Goal: Task Accomplishment & Management: Complete application form

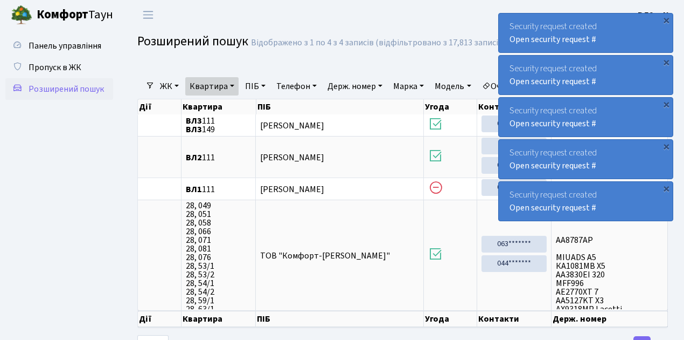
select select "25"
click at [65, 69] on span "Пропуск в ЖК" at bounding box center [55, 67] width 53 height 12
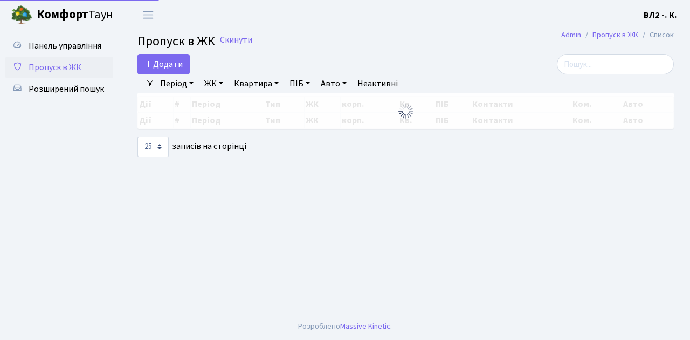
select select "25"
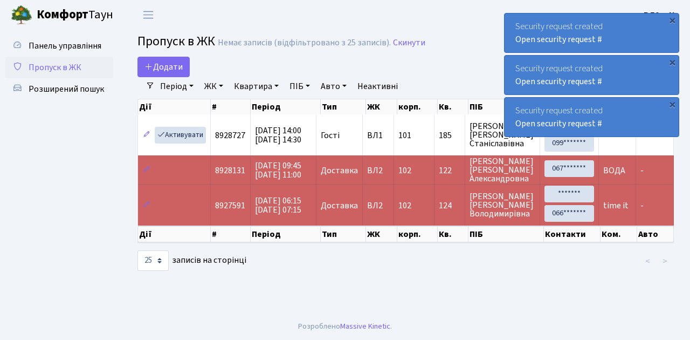
click at [67, 68] on span "Пропуск в ЖК" at bounding box center [55, 67] width 53 height 12
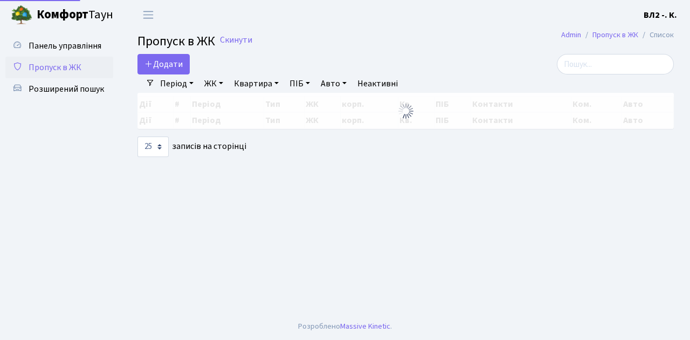
select select "25"
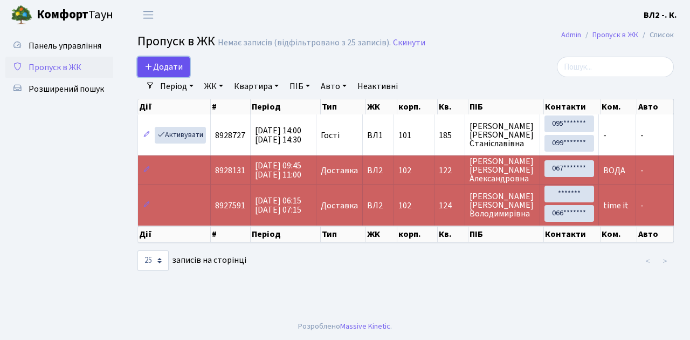
click at [161, 67] on span "Додати" at bounding box center [163, 67] width 38 height 12
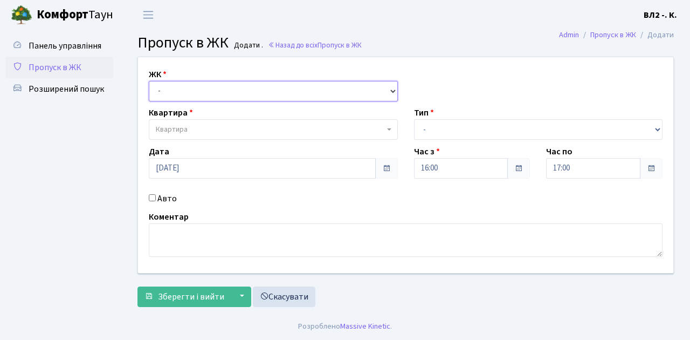
click at [203, 89] on select "- [STREET_ADDRESS][PERSON_NAME]" at bounding box center [273, 91] width 249 height 20
select select "317"
click at [149, 81] on select "- [STREET_ADDRESS][PERSON_NAME]" at bounding box center [273, 91] width 249 height 20
select select
click at [216, 131] on span "Квартира" at bounding box center [270, 129] width 228 height 11
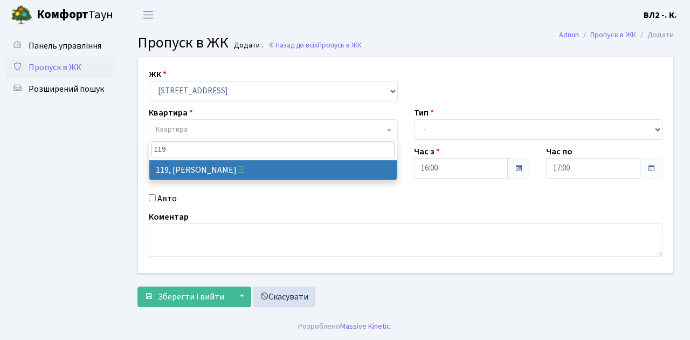
type input "119"
select select "38293"
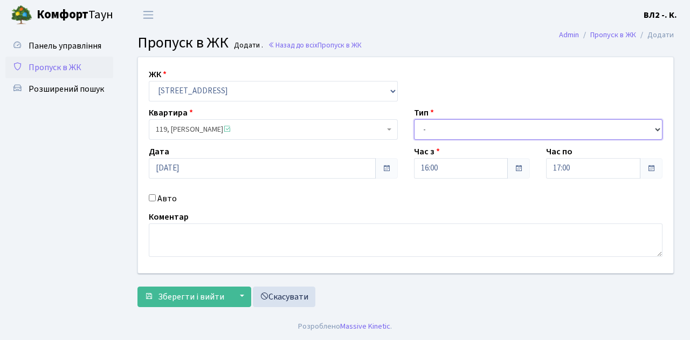
click at [444, 127] on select "- Доставка Таксі Гості Сервіс" at bounding box center [538, 129] width 249 height 20
select select "18"
click at [414, 119] on select "- Доставка Таксі Гості Сервіс" at bounding box center [538, 129] width 249 height 20
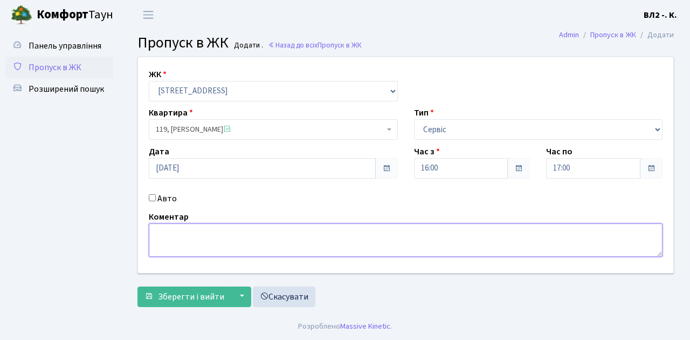
click at [193, 234] on textarea at bounding box center [406, 239] width 514 height 33
type textarea "клінінг"
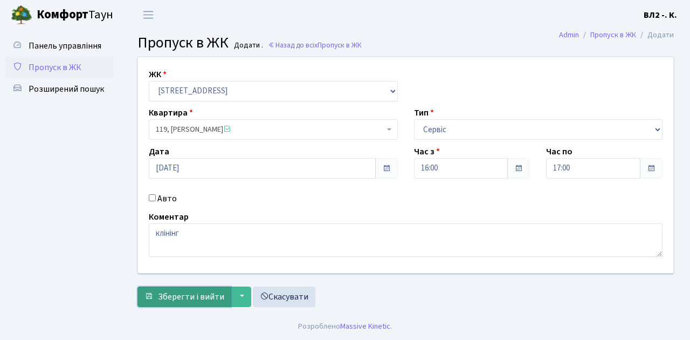
click at [189, 292] on span "Зберегти і вийти" at bounding box center [191, 296] width 66 height 12
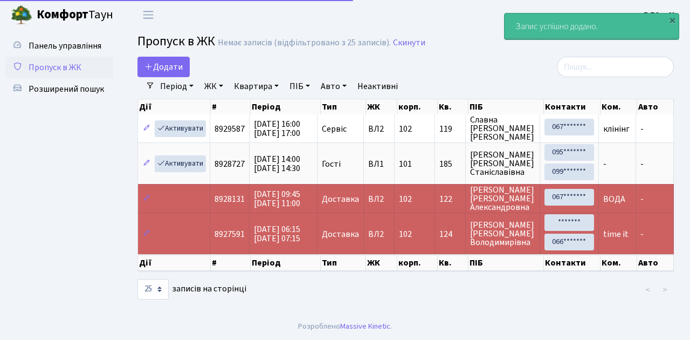
select select "25"
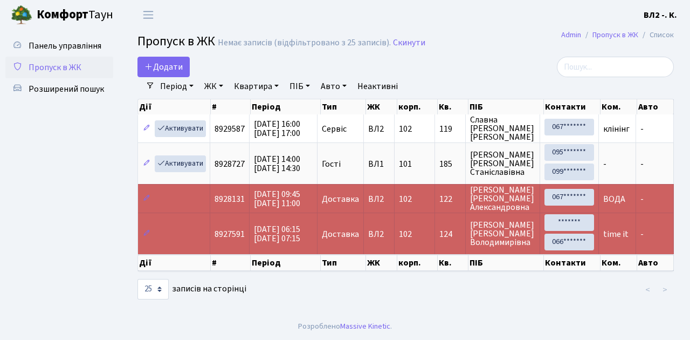
click at [401, 297] on div at bounding box center [406, 290] width 184 height 22
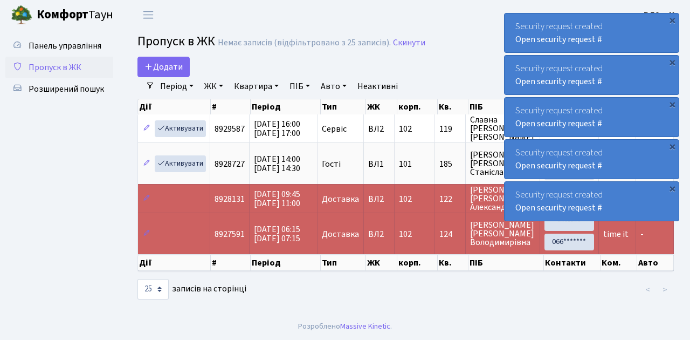
click at [53, 66] on span "Пропуск в ЖК" at bounding box center [55, 67] width 53 height 12
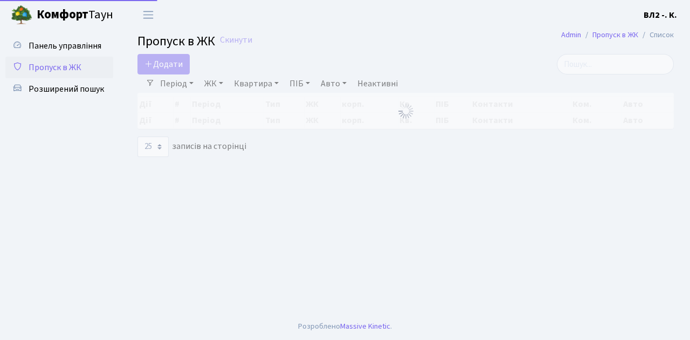
select select "25"
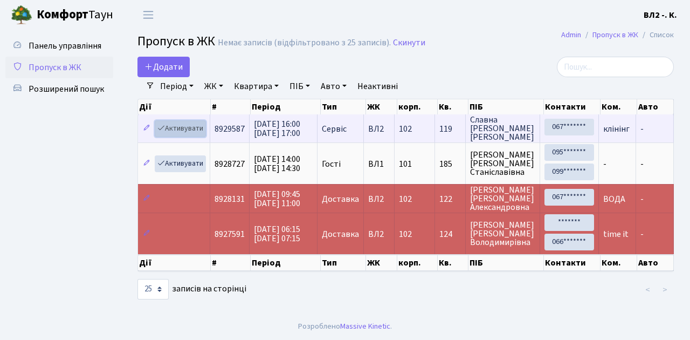
click at [190, 127] on link "Активувати" at bounding box center [180, 128] width 51 height 17
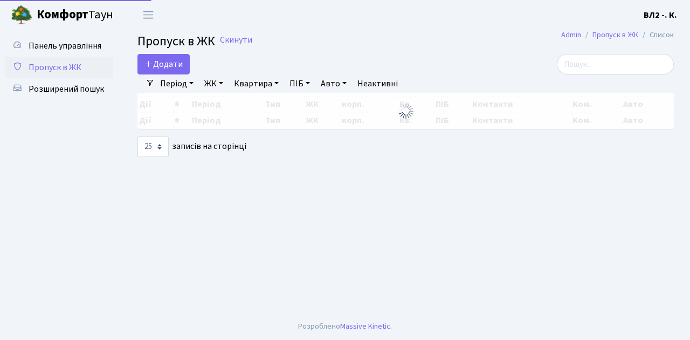
select select "25"
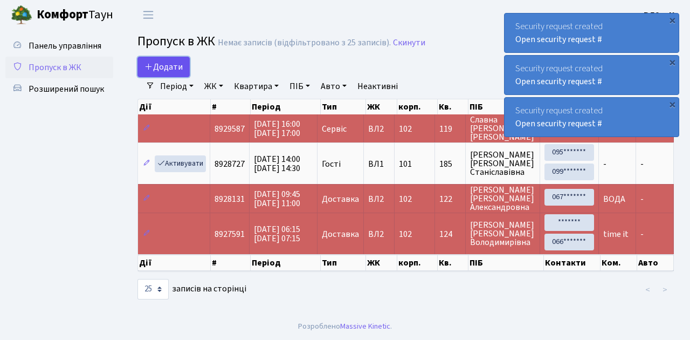
click at [165, 68] on span "Додати" at bounding box center [163, 67] width 38 height 12
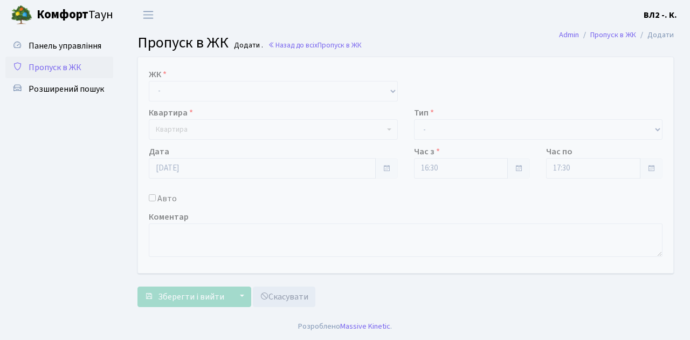
click at [184, 101] on div "ЖК - ВЛ1, Ужгородський пров., 4/1 ВЛ2, Голосіївський просп., 76 ВЛ3, пр.Голосії…" at bounding box center [405, 165] width 551 height 216
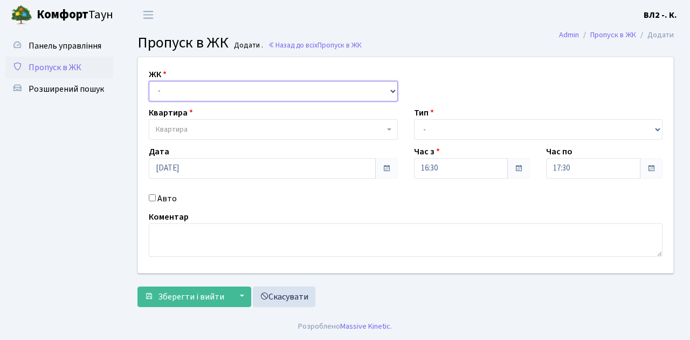
click at [185, 93] on select "- ВЛ1, Ужгородський пров., 4/1 ВЛ2, Голосіївський просп., 76 ВЛ3, пр.Голосіївсь…" at bounding box center [273, 91] width 249 height 20
select select "317"
click at [149, 81] on select "- [STREET_ADDRESS][PERSON_NAME]" at bounding box center [273, 91] width 249 height 20
select select
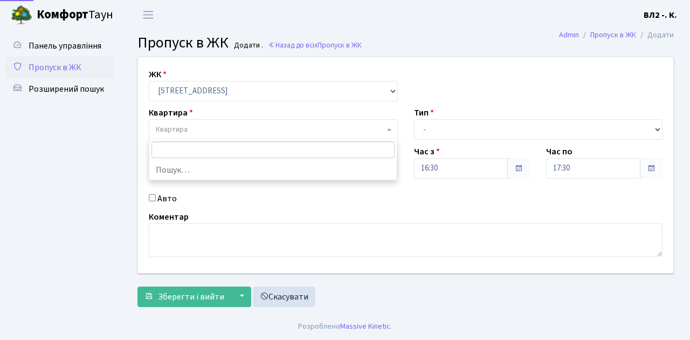
click at [198, 129] on span "Квартира" at bounding box center [270, 129] width 228 height 11
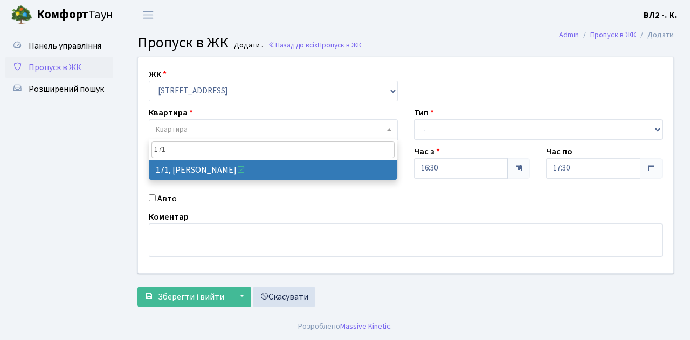
type input "171"
select select "38449"
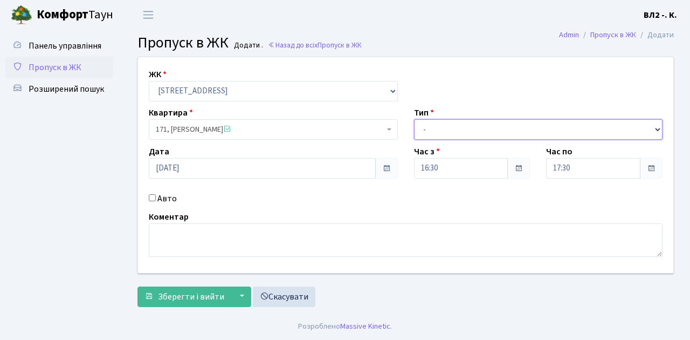
click at [432, 124] on select "- Доставка Таксі Гості Сервіс" at bounding box center [538, 129] width 249 height 20
select select "1"
click at [414, 119] on select "- Доставка Таксі Гості Сервіс" at bounding box center [538, 129] width 249 height 20
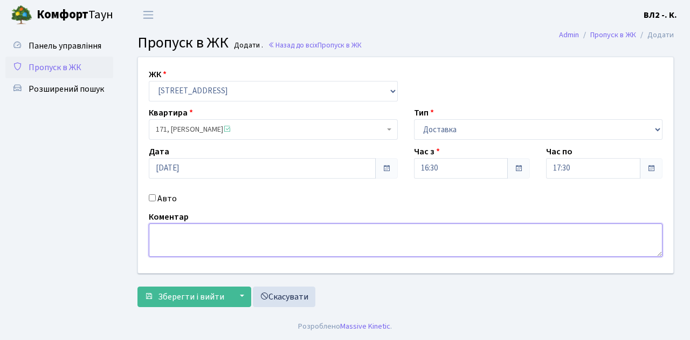
click at [205, 232] on textarea at bounding box center [406, 239] width 514 height 33
type textarea "Glovo"
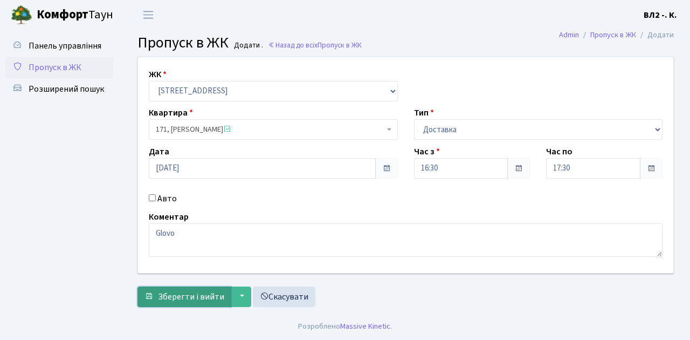
click at [188, 295] on span "Зберегти і вийти" at bounding box center [191, 296] width 66 height 12
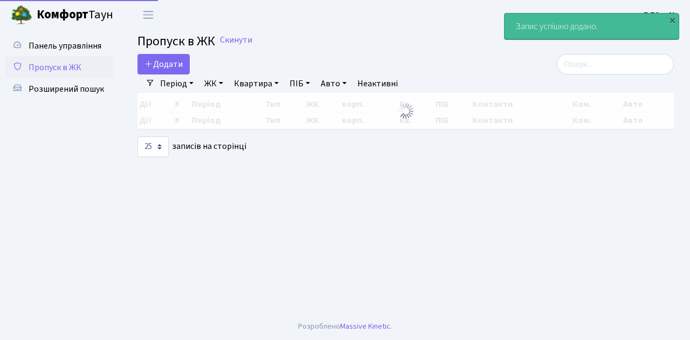
select select "25"
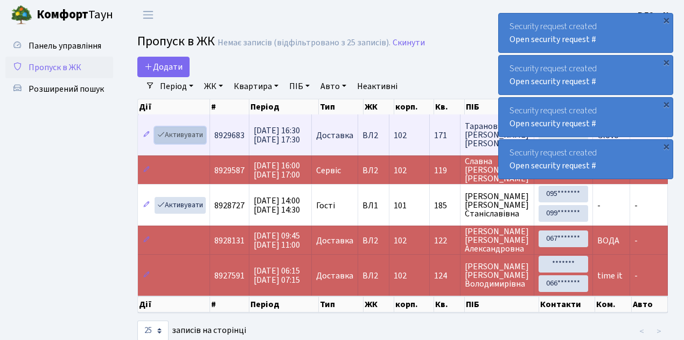
click at [185, 136] on link "Активувати" at bounding box center [180, 135] width 51 height 17
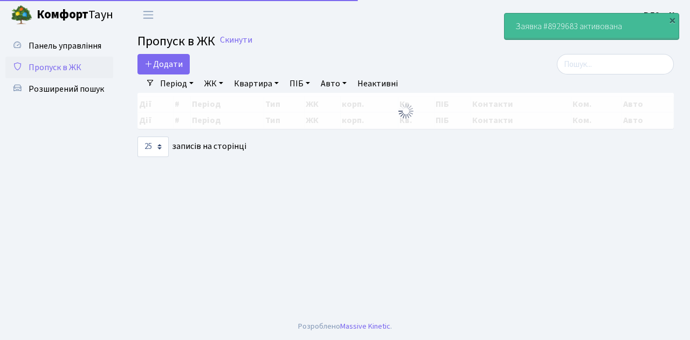
select select "25"
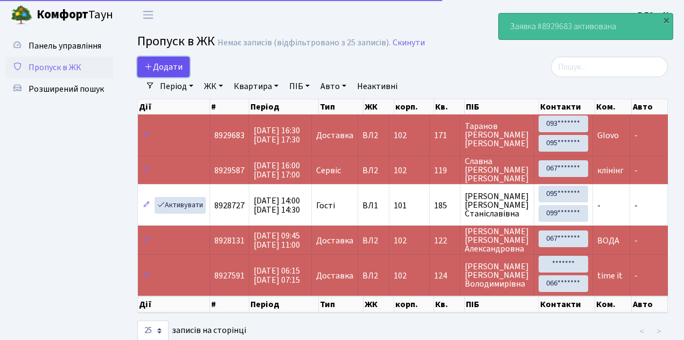
click at [172, 63] on span "Додати" at bounding box center [163, 67] width 38 height 12
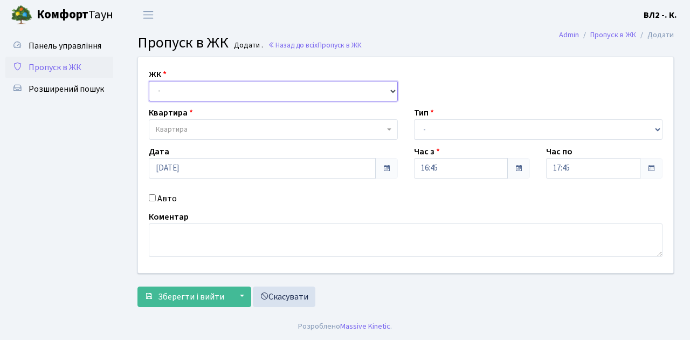
click at [180, 91] on select "- [STREET_ADDRESS][PERSON_NAME]" at bounding box center [273, 91] width 249 height 20
select select "317"
click at [149, 81] on select "- [STREET_ADDRESS][PERSON_NAME]" at bounding box center [273, 91] width 249 height 20
select select
click at [195, 124] on span "Квартира" at bounding box center [270, 129] width 228 height 11
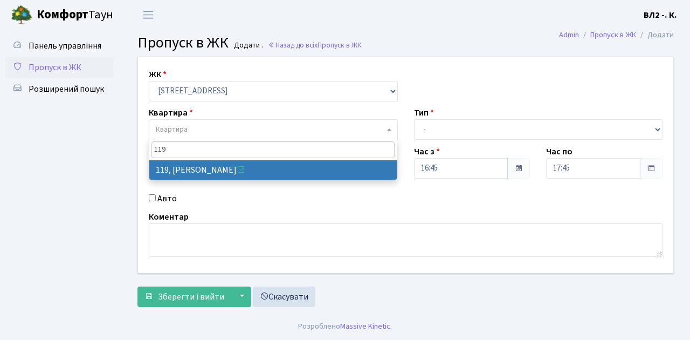
type input "119"
select select "38293"
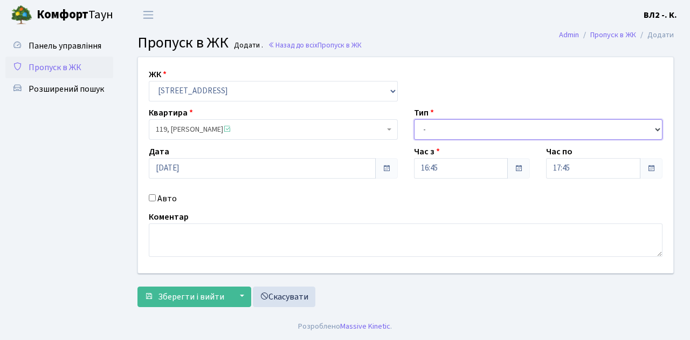
click at [431, 129] on select "- Доставка Таксі Гості Сервіс" at bounding box center [538, 129] width 249 height 20
select select "1"
click at [414, 119] on select "- Доставка Таксі Гості Сервіс" at bounding box center [538, 129] width 249 height 20
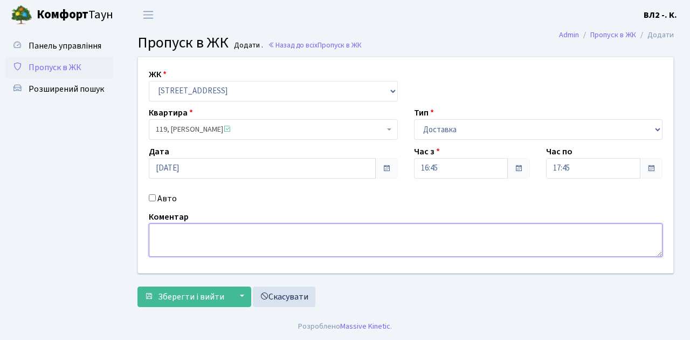
click at [177, 243] on textarea at bounding box center [406, 239] width 514 height 33
type textarea "Glovo"
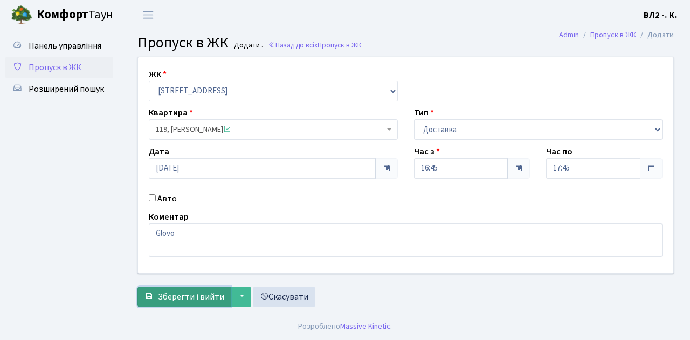
click at [190, 297] on span "Зберегти і вийти" at bounding box center [191, 296] width 66 height 12
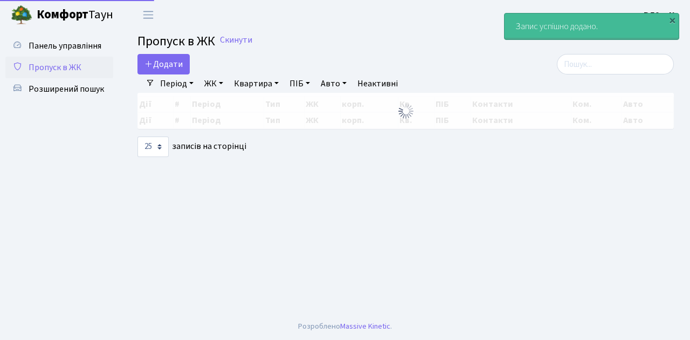
select select "25"
